Goal: Task Accomplishment & Management: Manage account settings

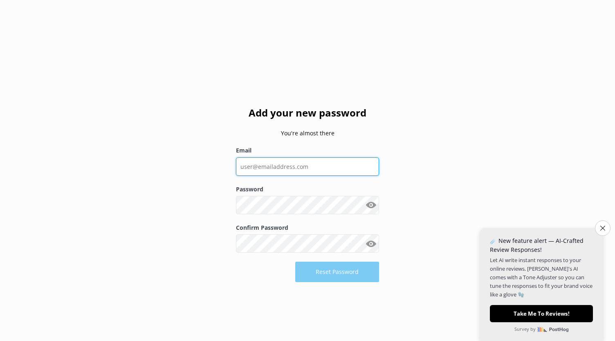
click at [277, 173] on input "Email" at bounding box center [307, 167] width 143 height 18
type input "[EMAIL_ADDRESS][DOMAIN_NAME]"
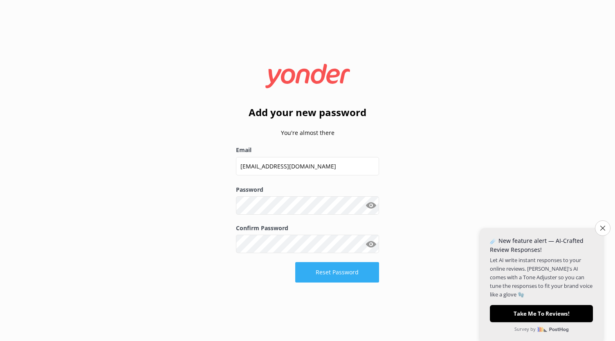
click at [319, 273] on button "Reset Password" at bounding box center [337, 272] width 84 height 20
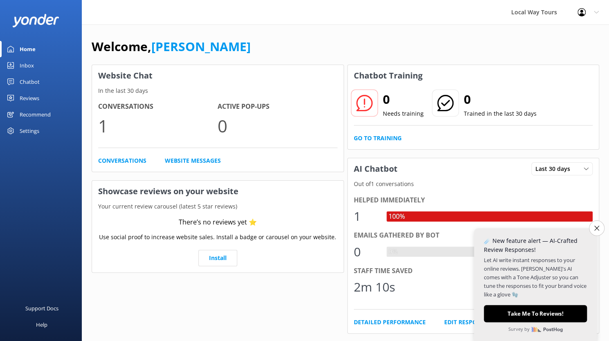
drag, startPoint x: 541, startPoint y: 1, endPoint x: 345, endPoint y: 28, distance: 197.9
click at [345, 28] on div "Welcome, [PERSON_NAME] Website Chat In the last 30 days Conversations 1 Active …" at bounding box center [345, 282] width 527 height 514
click at [36, 68] on link "Inbox" at bounding box center [41, 65] width 82 height 16
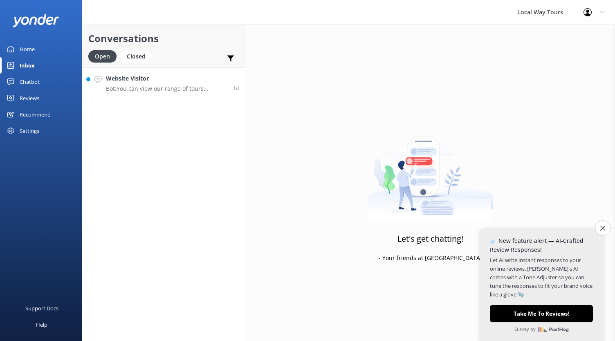
click at [136, 86] on p "Bot: You can view our range of tours departing daily from [PERSON_NAME][GEOGRAP…" at bounding box center [166, 88] width 121 height 7
